Goal: Check status: Check status

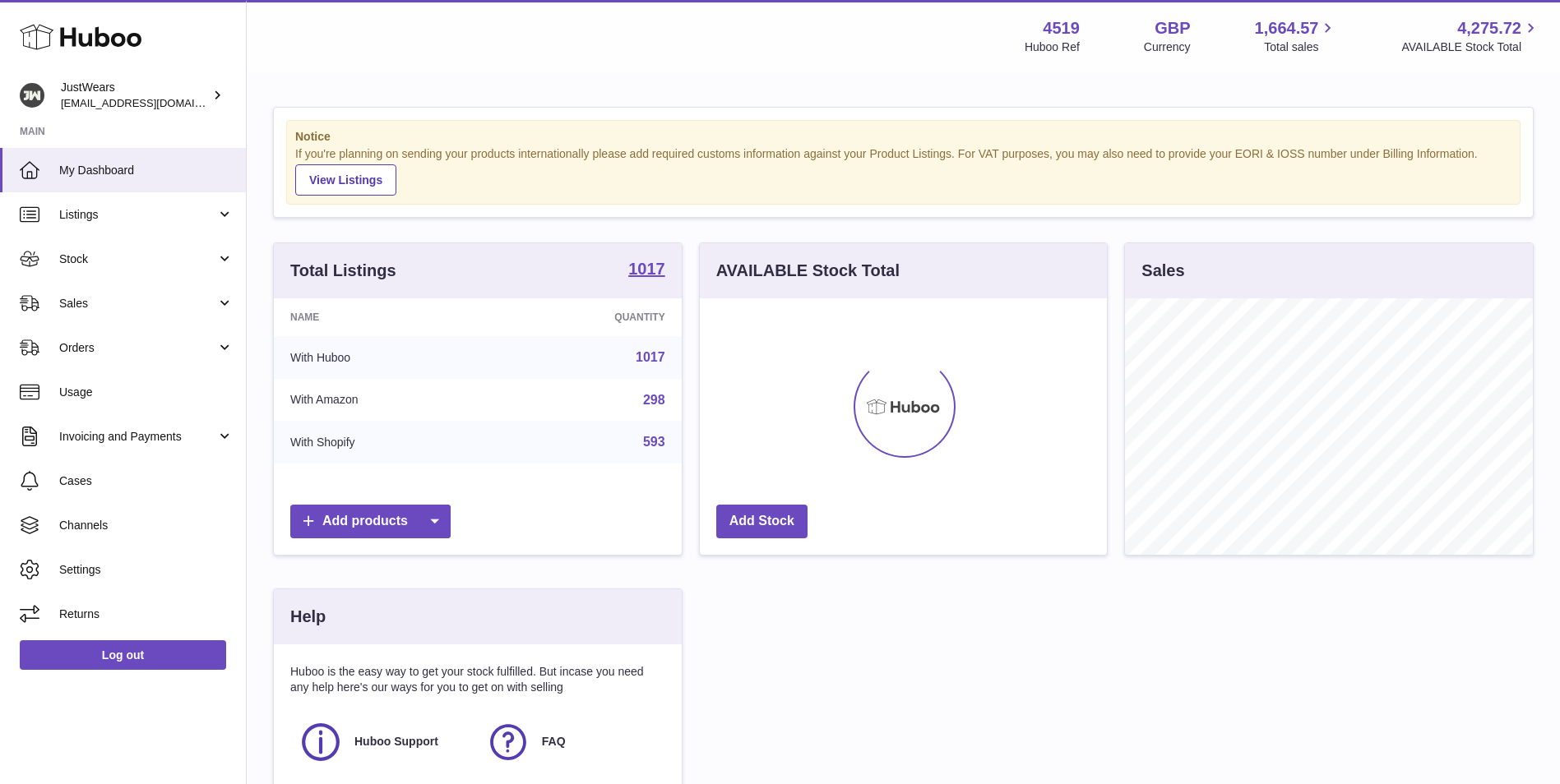
scroll to position [257, 407]
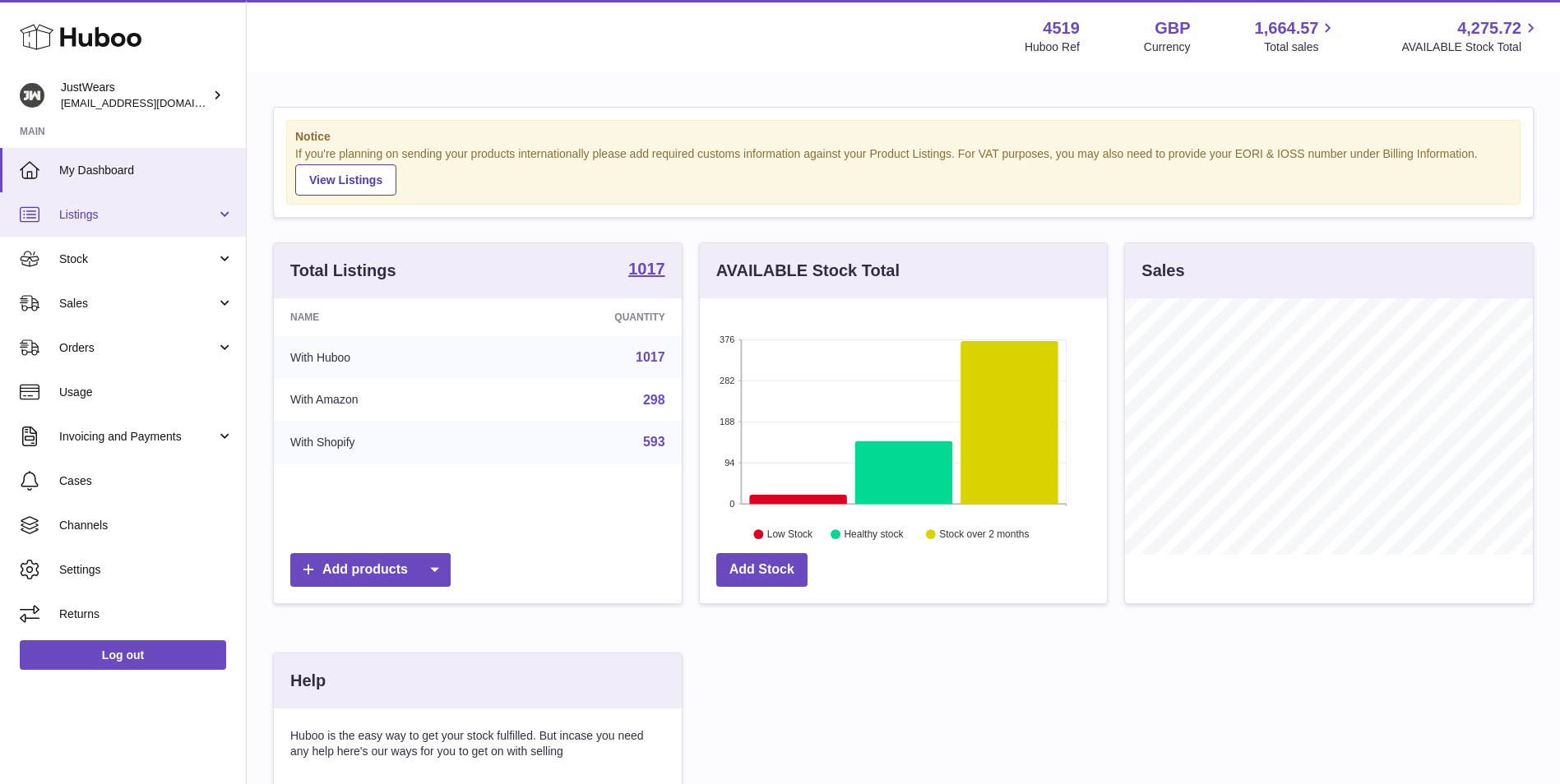
click at [135, 219] on span "Listings" at bounding box center [137, 215] width 157 height 16
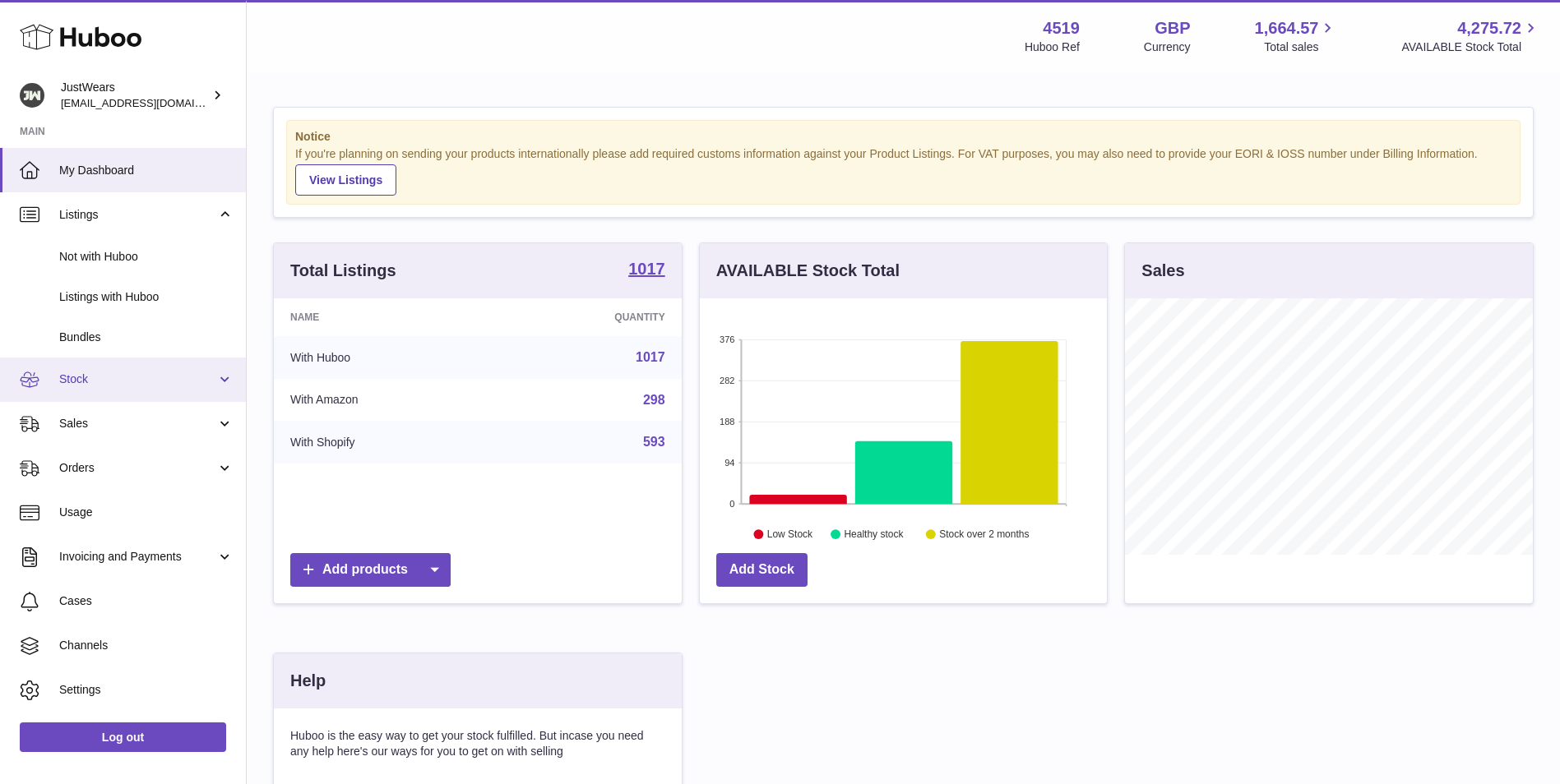
click at [155, 374] on span "Stock" at bounding box center [137, 379] width 157 height 16
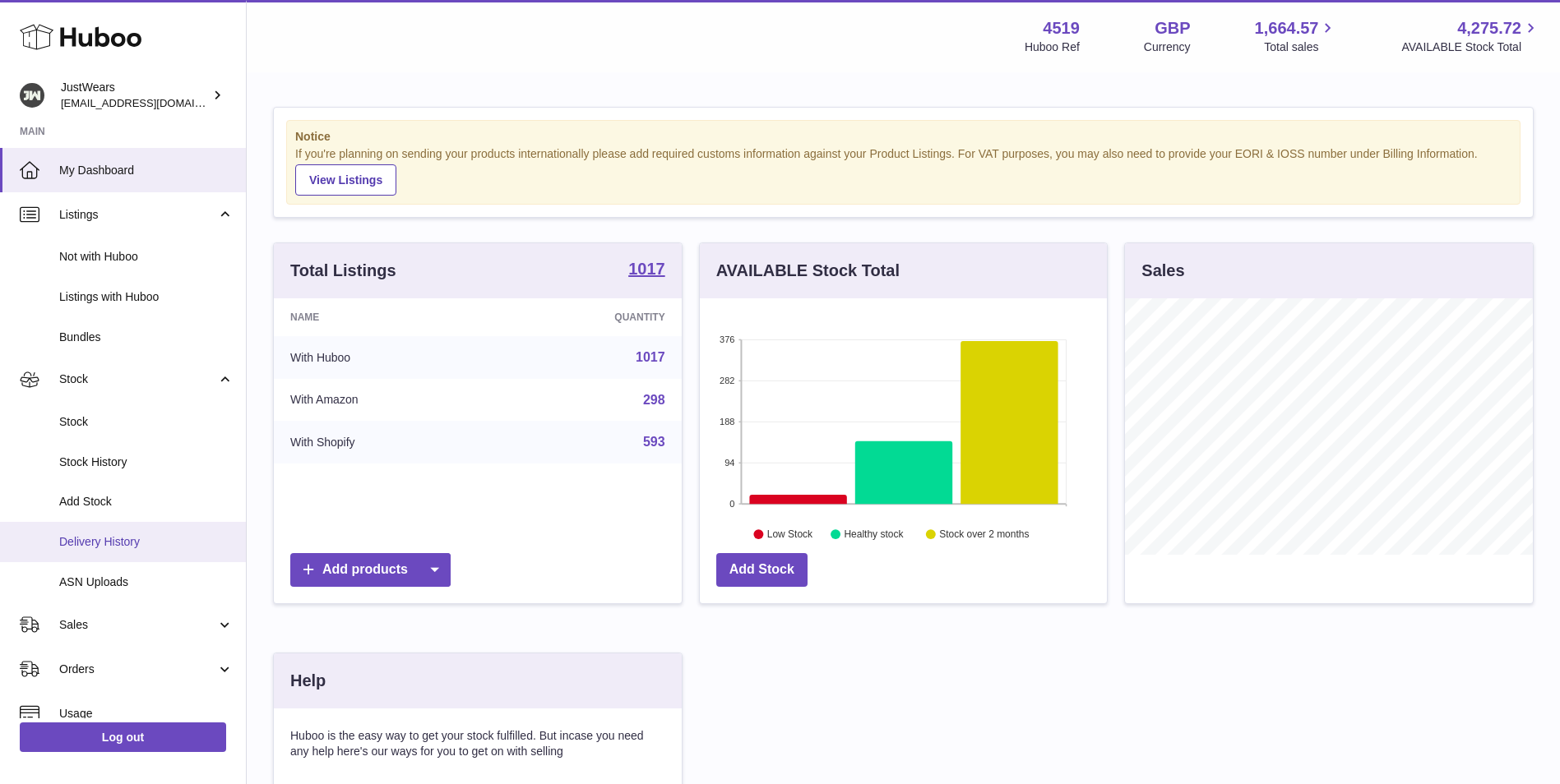
click at [126, 538] on span "Delivery History" at bounding box center [146, 541] width 175 height 16
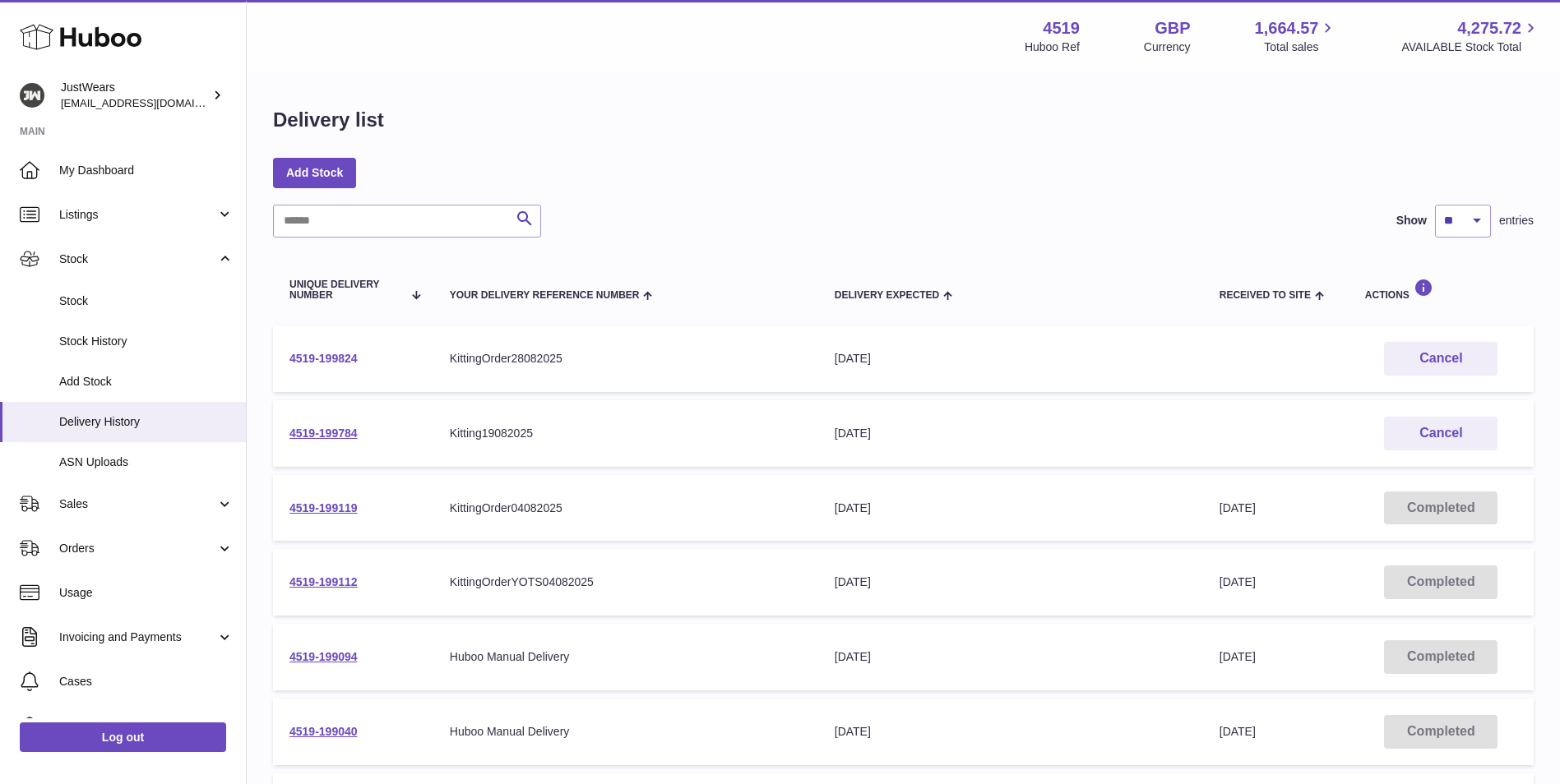
click at [347, 359] on link "4519-199824" at bounding box center [323, 358] width 68 height 13
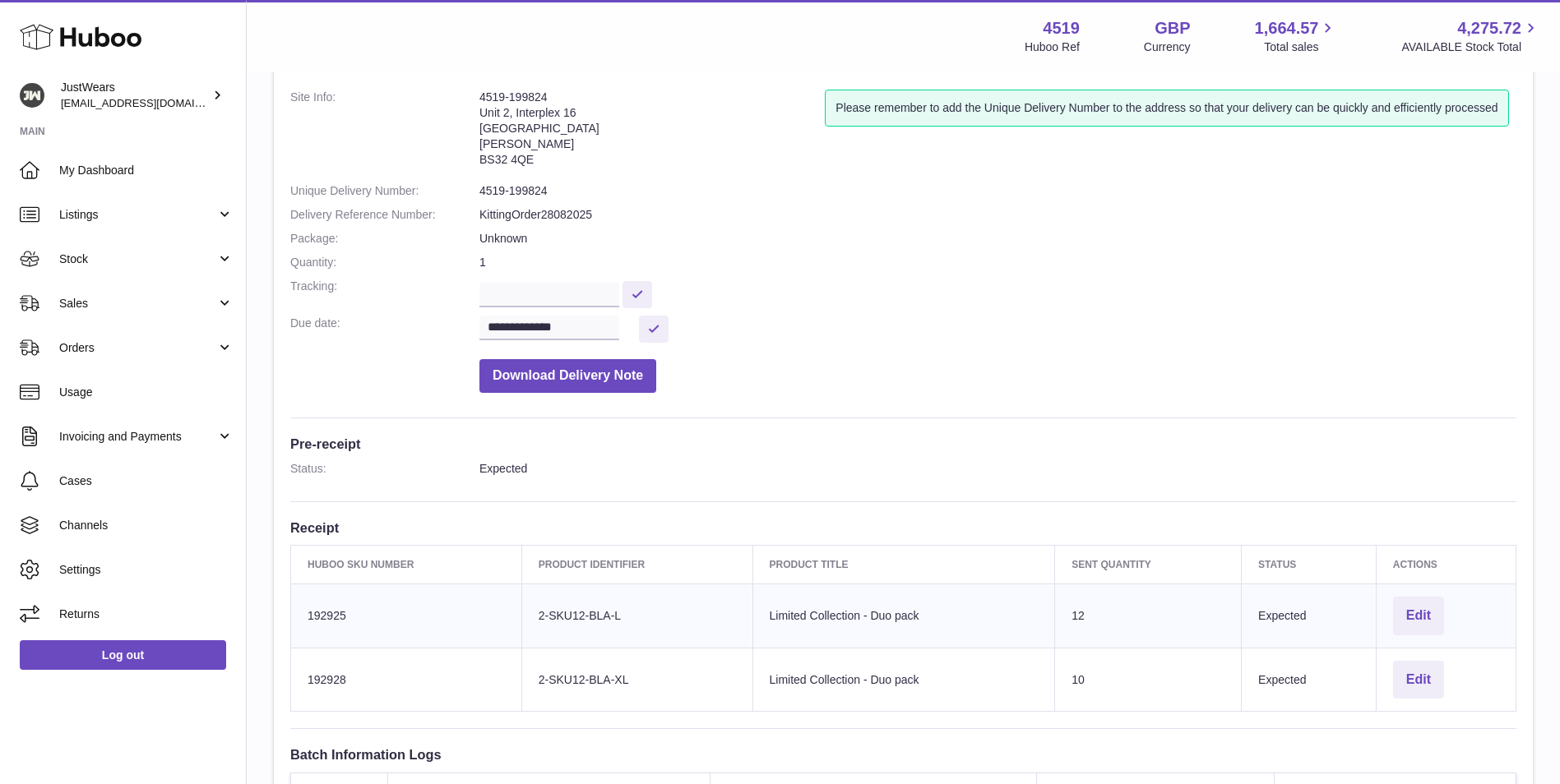
scroll to position [17, 0]
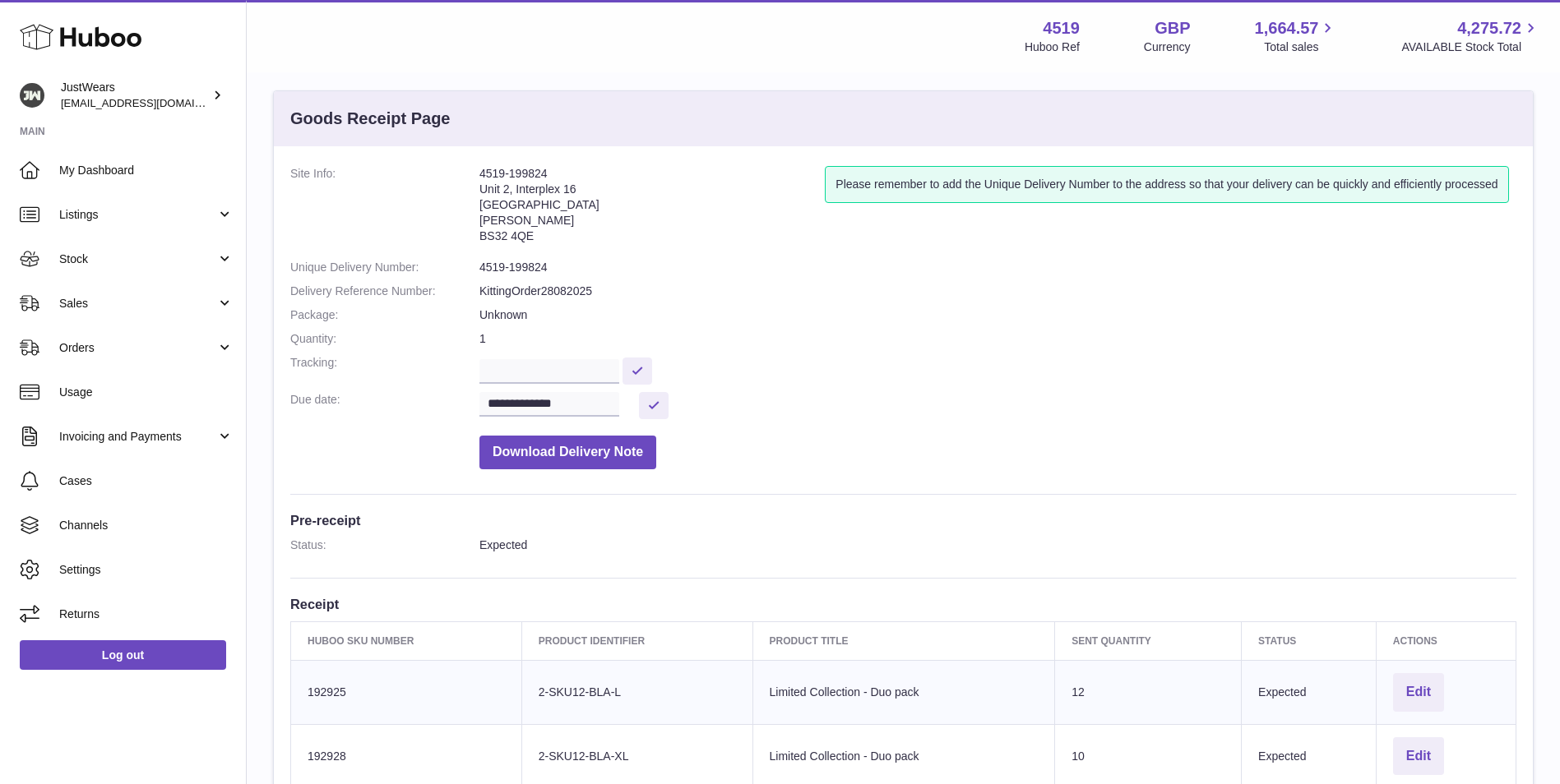
drag, startPoint x: 483, startPoint y: 168, endPoint x: 552, endPoint y: 169, distance: 69.0
click at [552, 169] on address "4519-199824 Unit 2, Interplex 16 Ash Ridge Road Bradley Stoke BS32 4QE" at bounding box center [652, 209] width 345 height 86
copy address "4519-199824"
